Goal: Task Accomplishment & Management: Manage account settings

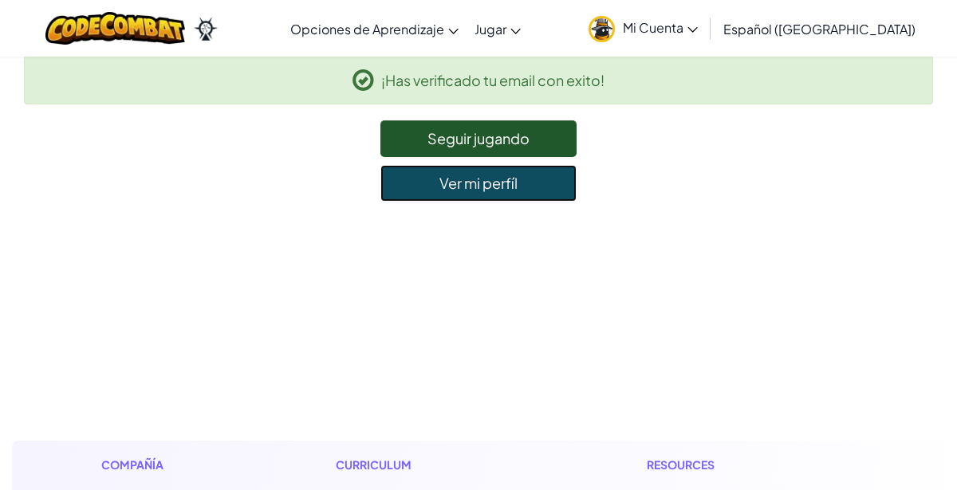
click at [484, 186] on link "Ver mi perfíl" at bounding box center [478, 183] width 196 height 37
